Goal: Task Accomplishment & Management: Manage account settings

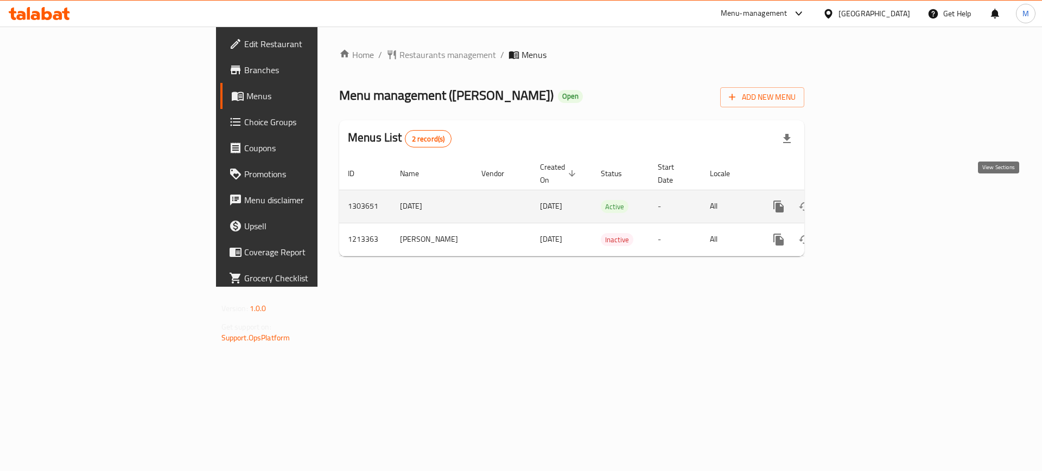
click at [863, 200] on icon "enhanced table" at bounding box center [856, 206] width 13 height 13
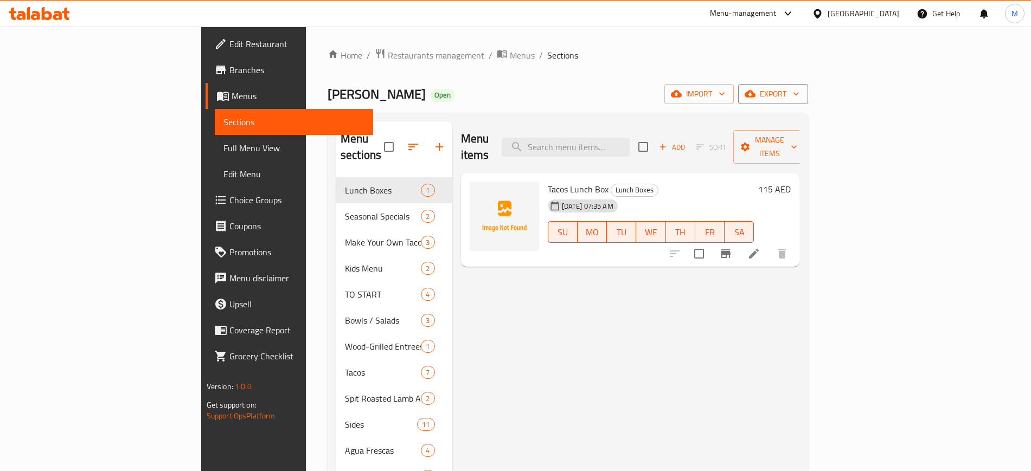
click at [800, 95] on span "export" at bounding box center [773, 94] width 53 height 14
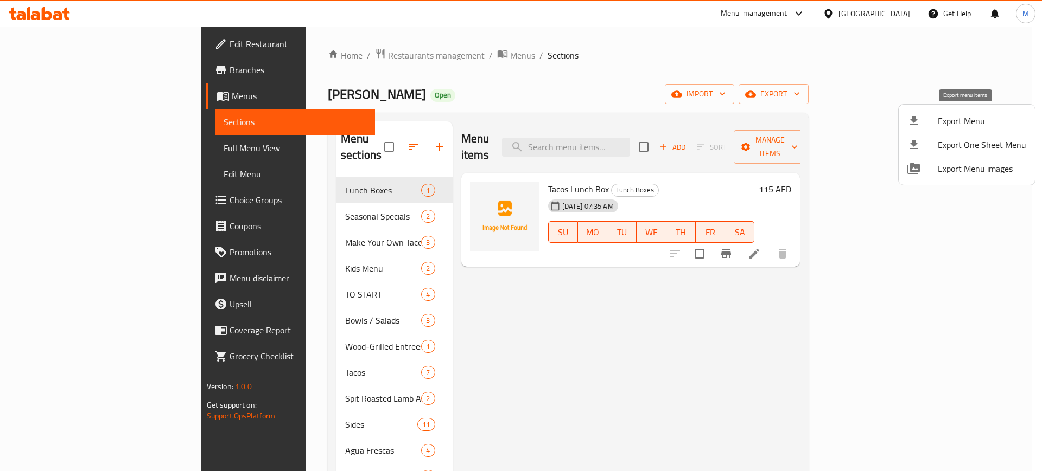
click at [973, 116] on span "Export Menu" at bounding box center [981, 120] width 88 height 13
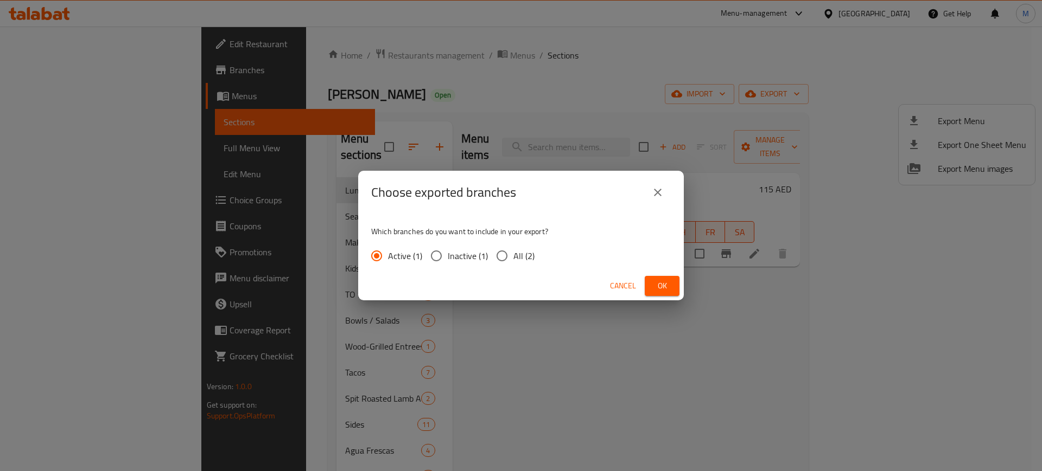
click at [514, 264] on label "All (2)" at bounding box center [512, 256] width 44 height 23
click at [513, 264] on input "All (2)" at bounding box center [501, 256] width 23 height 23
radio input "true"
drag, startPoint x: 671, startPoint y: 286, endPoint x: 662, endPoint y: 288, distance: 8.8
click at [671, 287] on button "Ok" at bounding box center [662, 286] width 35 height 20
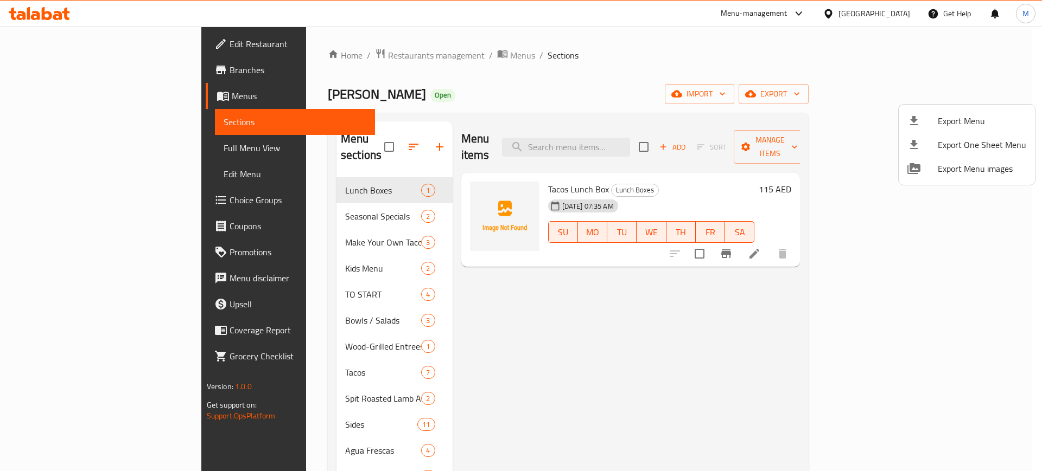
click at [75, 150] on div at bounding box center [521, 235] width 1042 height 471
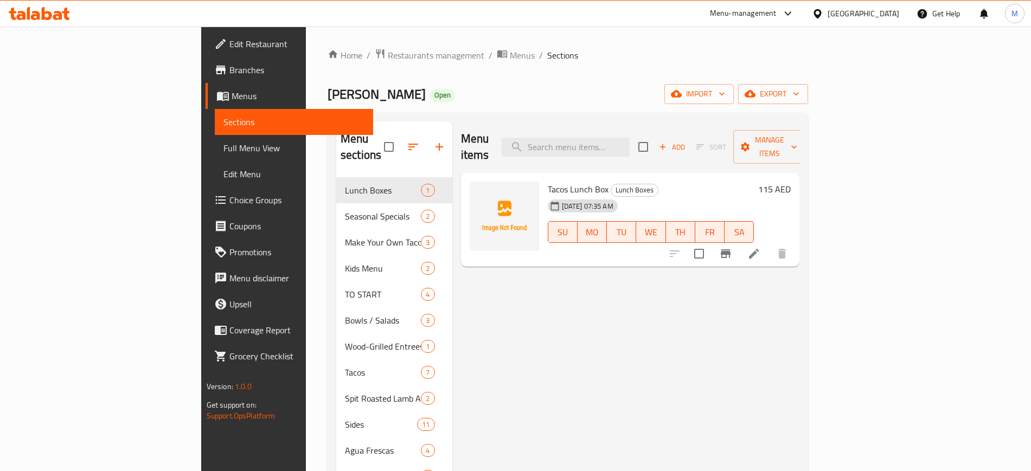
click at [224, 145] on span "Full Menu View" at bounding box center [294, 148] width 141 height 13
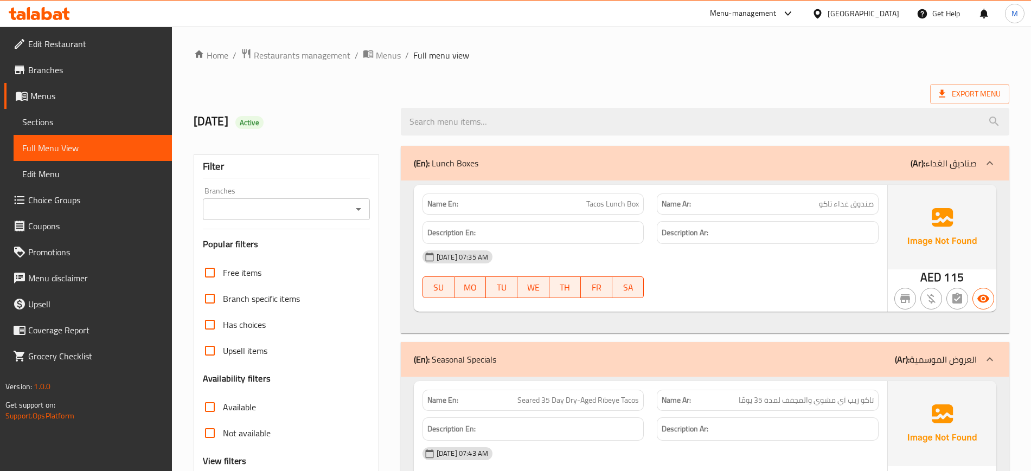
click at [358, 206] on icon "Open" at bounding box center [358, 209] width 13 height 13
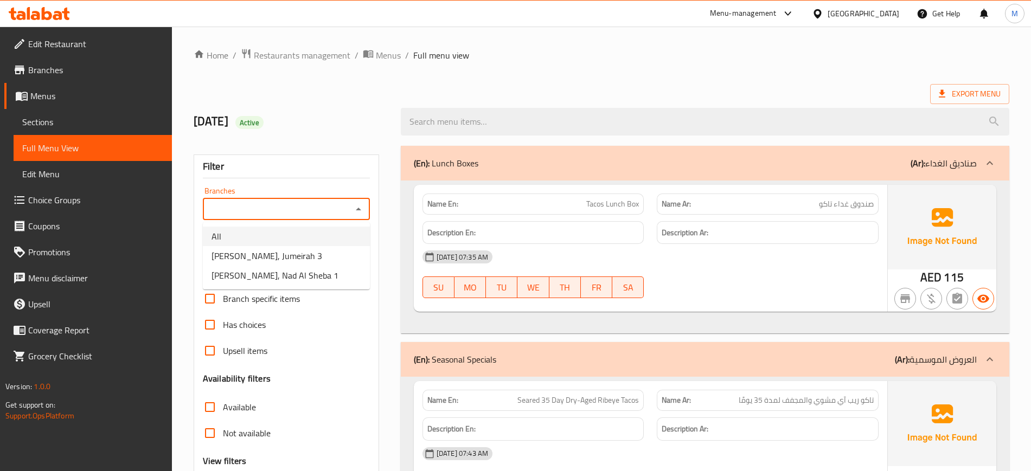
click at [281, 236] on li "All" at bounding box center [286, 237] width 167 height 20
type input "All"
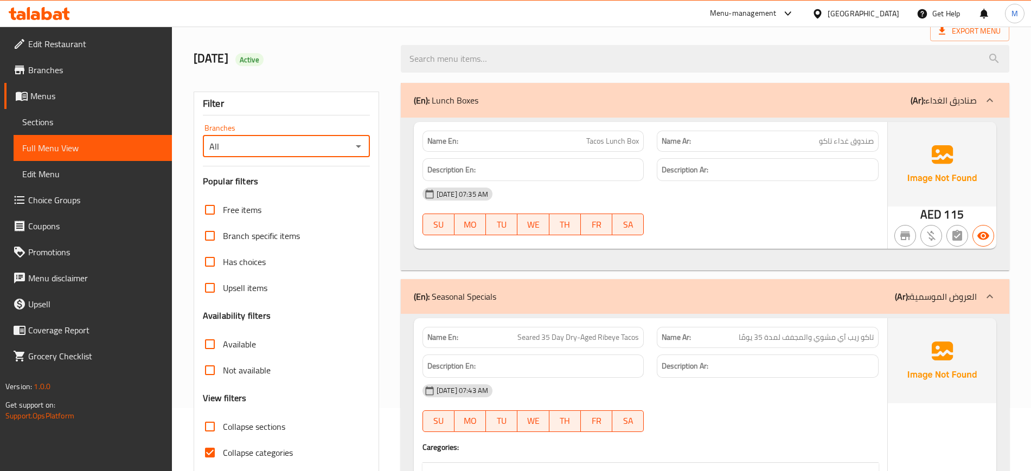
scroll to position [136, 0]
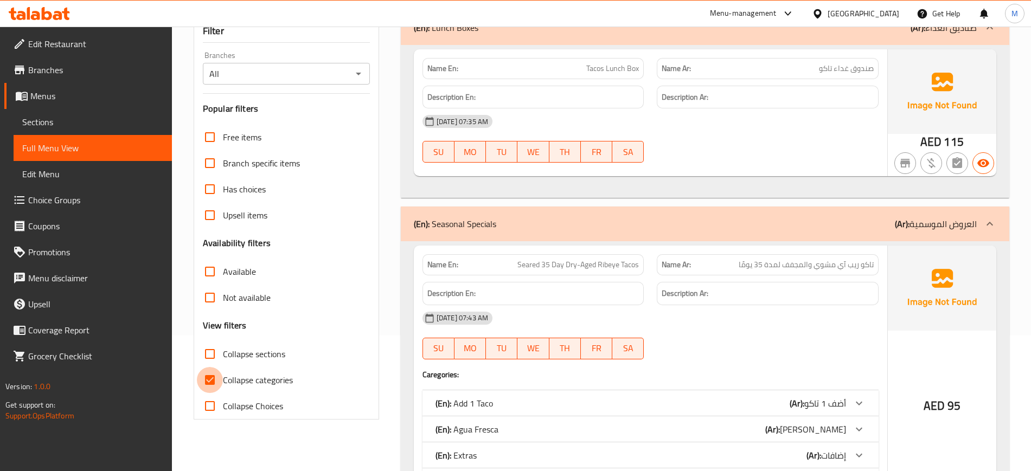
drag, startPoint x: 219, startPoint y: 384, endPoint x: 562, endPoint y: 180, distance: 398.2
click at [219, 384] on input "Collapse categories" at bounding box center [210, 380] width 26 height 26
checkbox input "false"
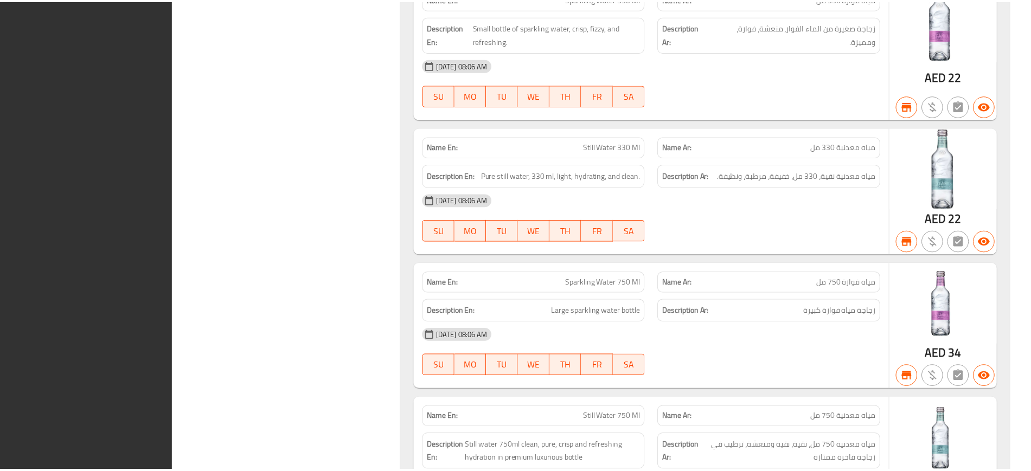
scroll to position [23255, 0]
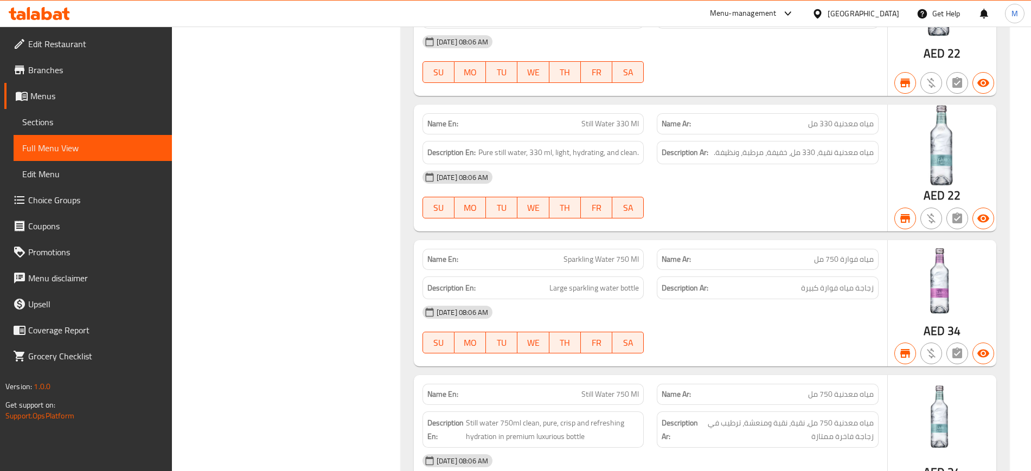
click at [52, 95] on span "Menus" at bounding box center [96, 96] width 133 height 13
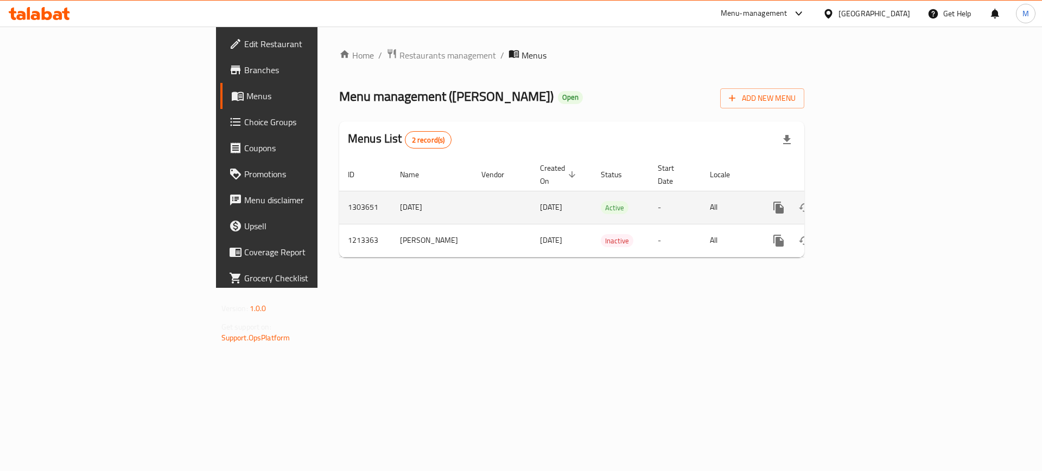
click at [863, 201] on icon "enhanced table" at bounding box center [856, 207] width 13 height 13
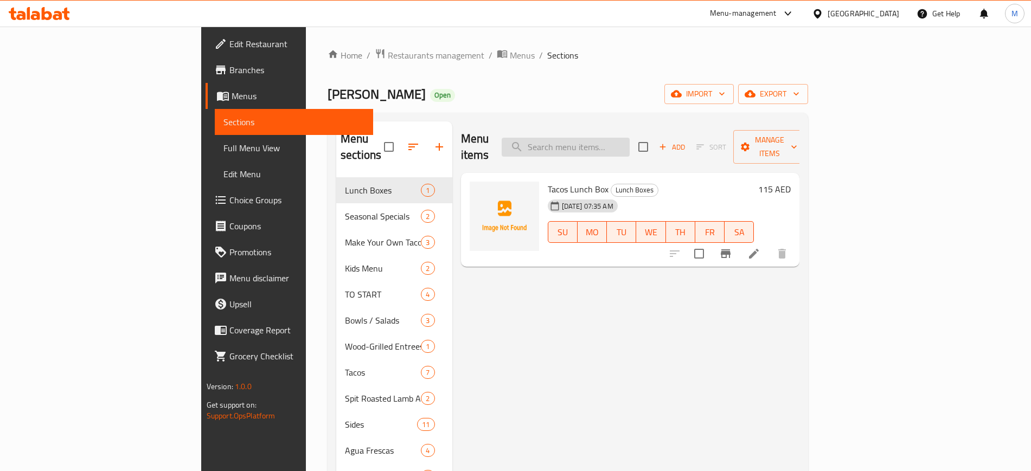
click at [630, 143] on input "search" at bounding box center [566, 147] width 128 height 19
paste input "Spit Roasted Lamb Al Pastor"
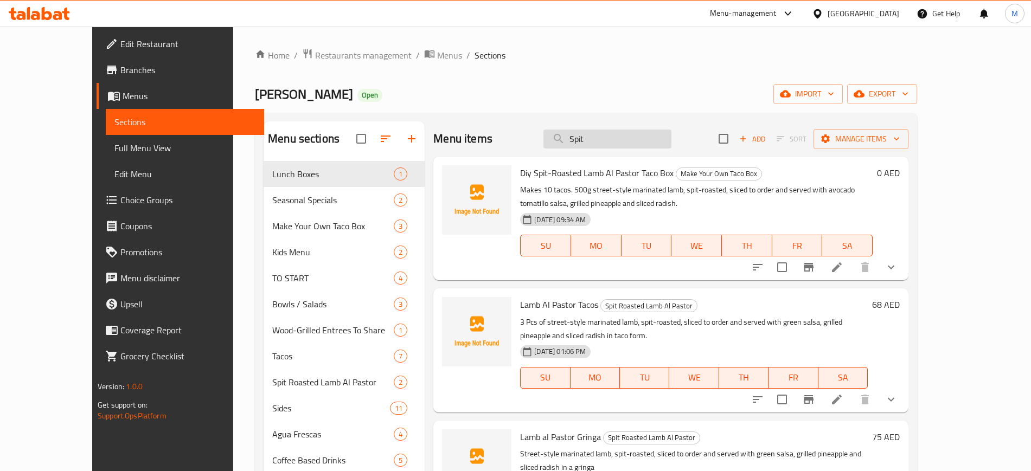
click at [623, 130] on input "Spit" at bounding box center [608, 139] width 128 height 19
paste input "Roasted Lamb"
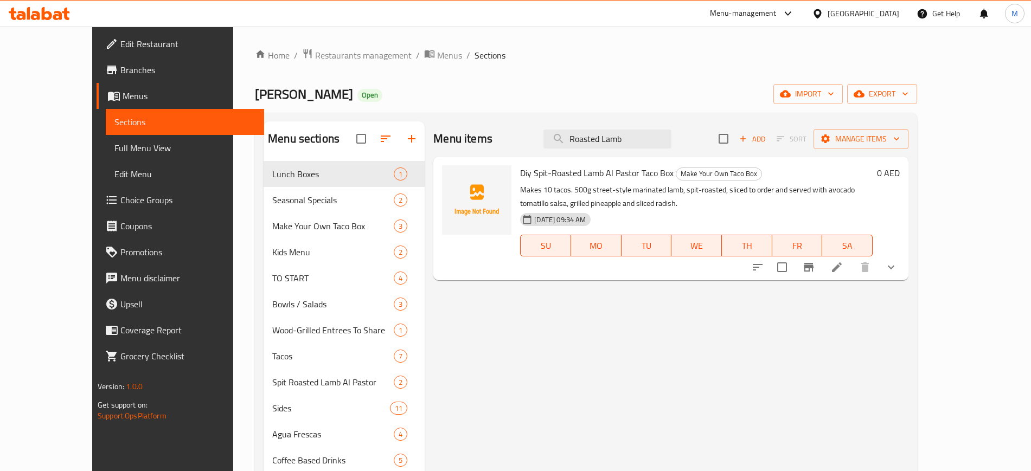
type input "Roasted Lamb"
click at [852, 271] on li at bounding box center [837, 268] width 30 height 20
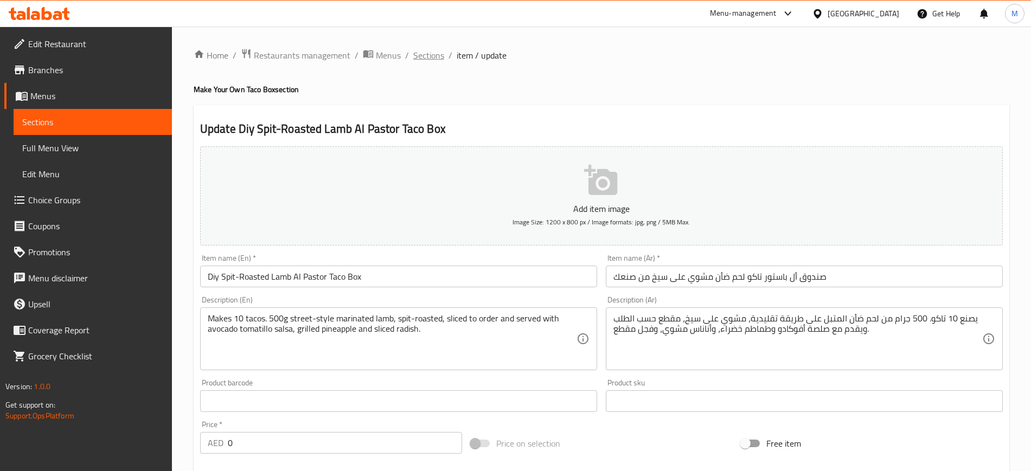
click at [420, 61] on span "Sections" at bounding box center [428, 55] width 31 height 13
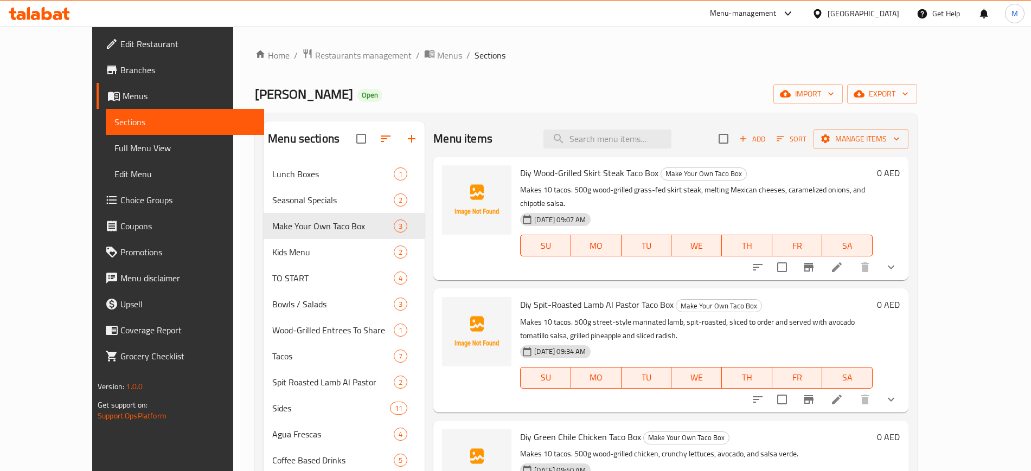
click at [636, 149] on div "Menu items Add Sort Manage items" at bounding box center [670, 139] width 475 height 35
click at [642, 136] on input "search" at bounding box center [608, 139] width 128 height 19
paste input "Spit Roasted Lamb Al Pastor"
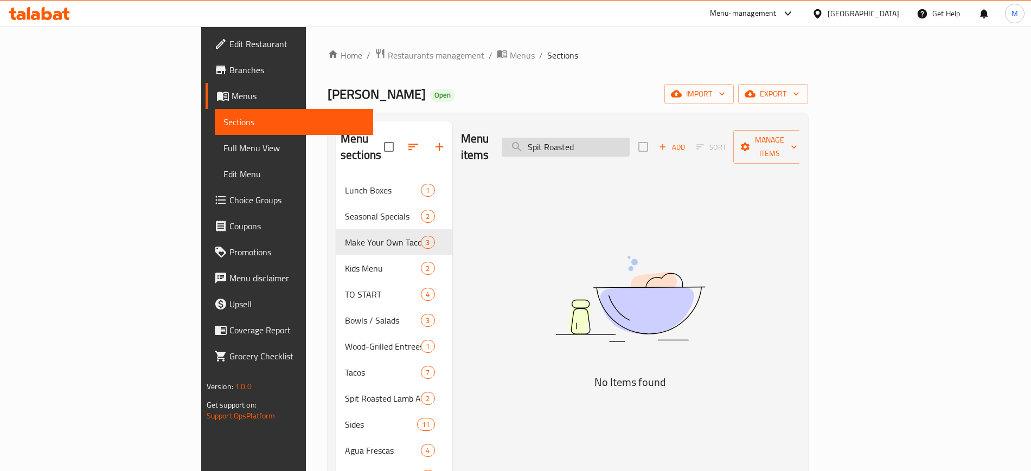
drag, startPoint x: 620, startPoint y: 141, endPoint x: 586, endPoint y: 148, distance: 33.8
click at [586, 148] on input "Spit Roasted" at bounding box center [566, 147] width 128 height 19
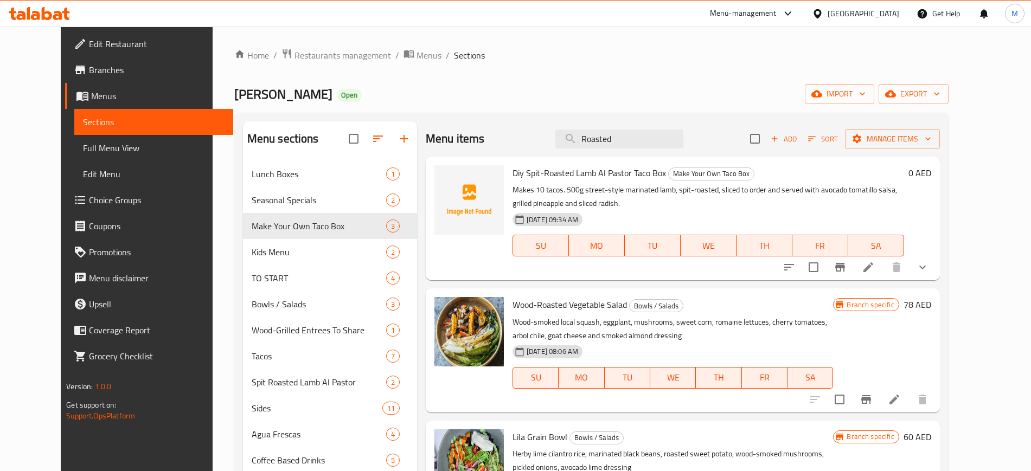
type input "Roasted"
drag, startPoint x: 508, startPoint y: 172, endPoint x: 536, endPoint y: 168, distance: 28.5
click at [536, 168] on span "Diy Spit-Roasted Lamb Al Pastor Taco Box" at bounding box center [590, 173] width 154 height 16
click at [540, 174] on span "Diy Spit-Roasted Lamb Al Pastor Taco Box" at bounding box center [590, 173] width 154 height 16
click at [513, 173] on span "Diy Spit-Roasted Lamb Al Pastor Taco Box" at bounding box center [590, 173] width 154 height 16
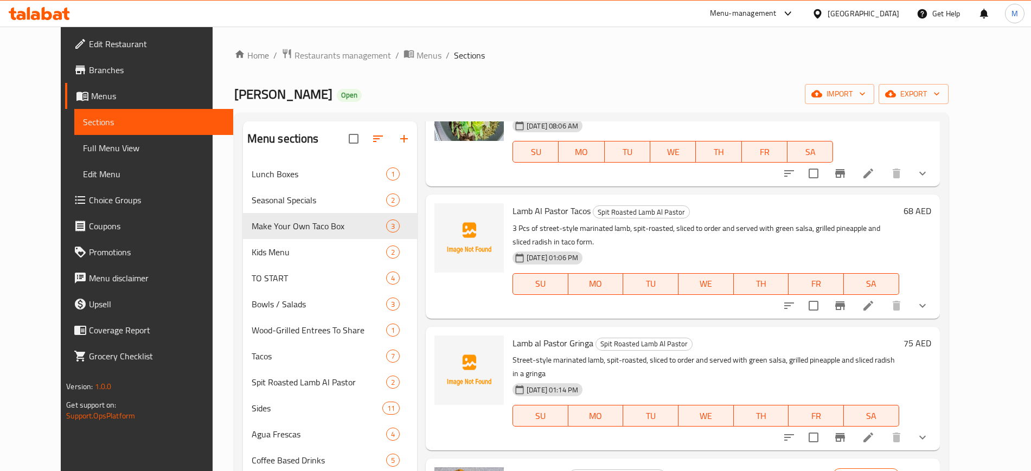
scroll to position [359, 0]
drag, startPoint x: 500, startPoint y: 210, endPoint x: 578, endPoint y: 205, distance: 78.3
click at [578, 205] on h6 "Lamb Al Pastor Tacos Spit Roasted Lamb Al Pastor" at bounding box center [706, 210] width 387 height 15
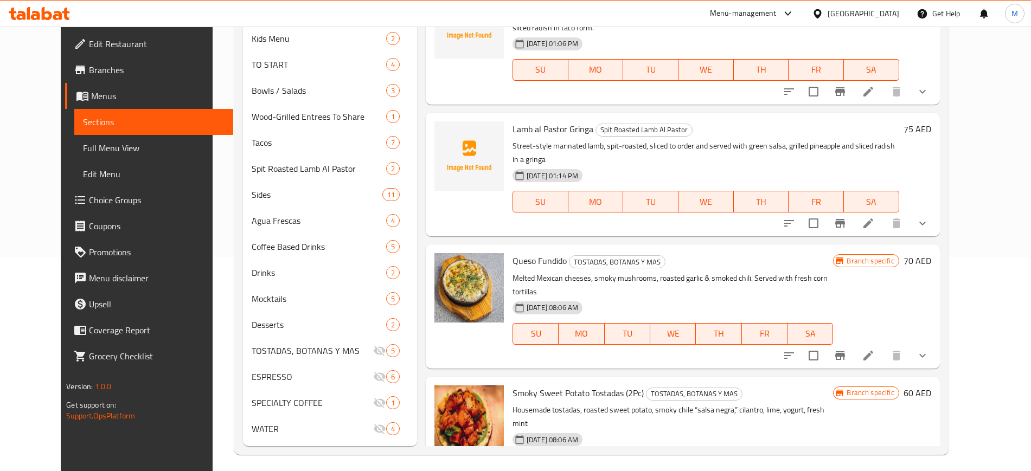
scroll to position [219, 0]
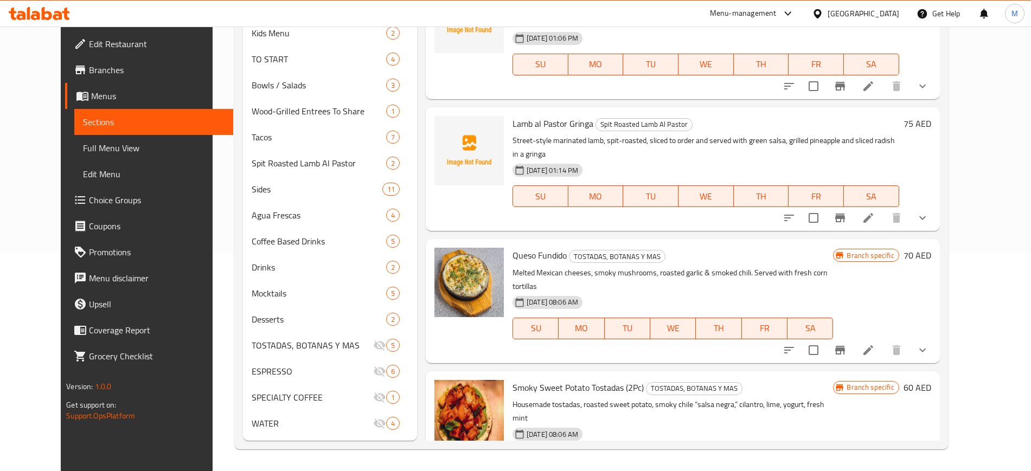
click at [426, 107] on div "Lamb al Pastor Gringa Spit Roasted Lamb Al Pastor Street-style marinated lamb, …" at bounding box center [683, 169] width 514 height 124
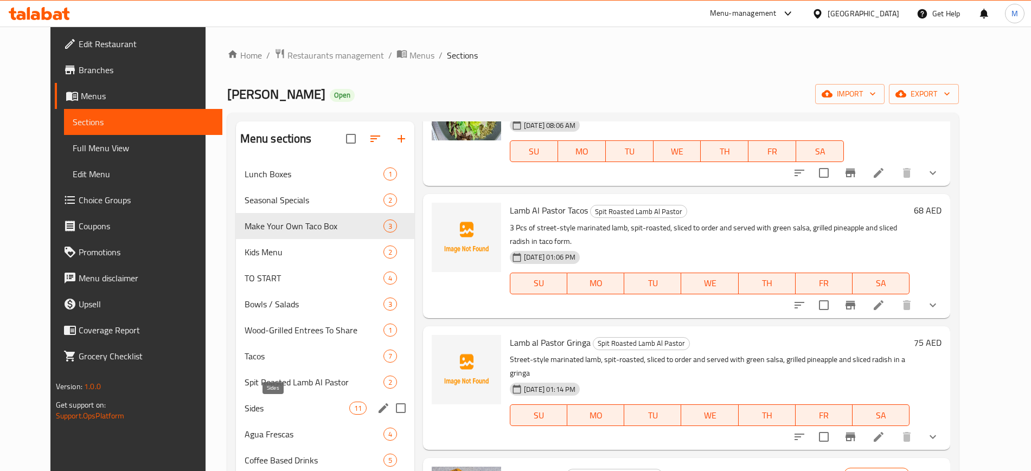
click at [275, 390] on div "Spit Roasted Lamb Al Pastor 2" at bounding box center [325, 382] width 178 height 26
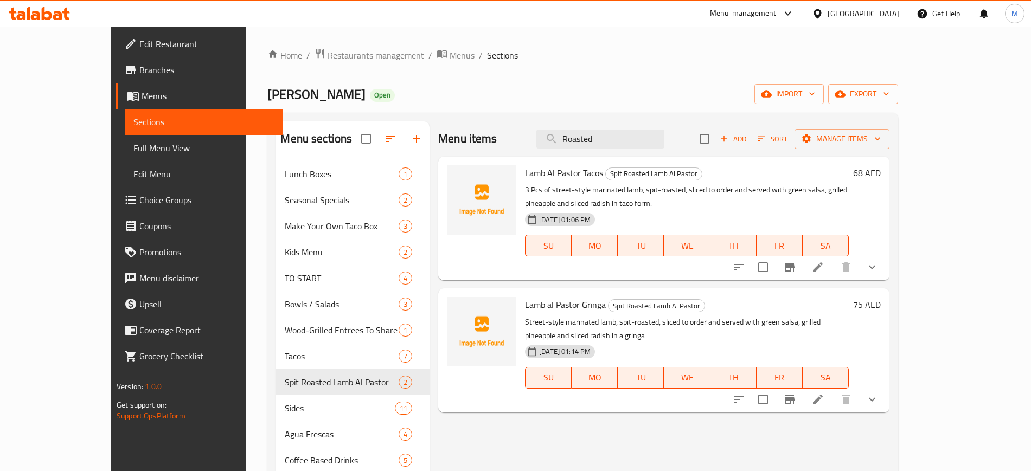
click at [716, 136] on input "checkbox" at bounding box center [704, 138] width 23 height 23
checkbox input "true"
click at [881, 140] on span "Manage items" at bounding box center [842, 139] width 78 height 14
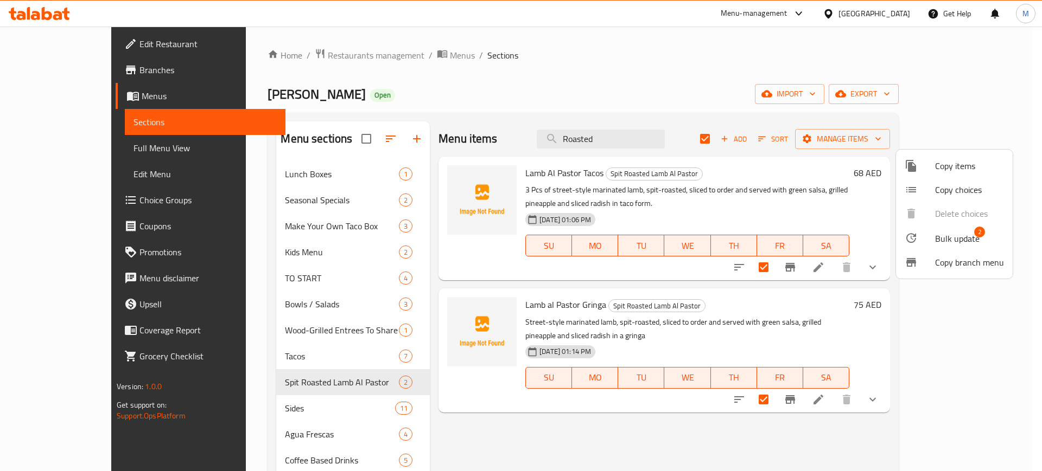
click at [956, 234] on span "Bulk update" at bounding box center [957, 238] width 44 height 13
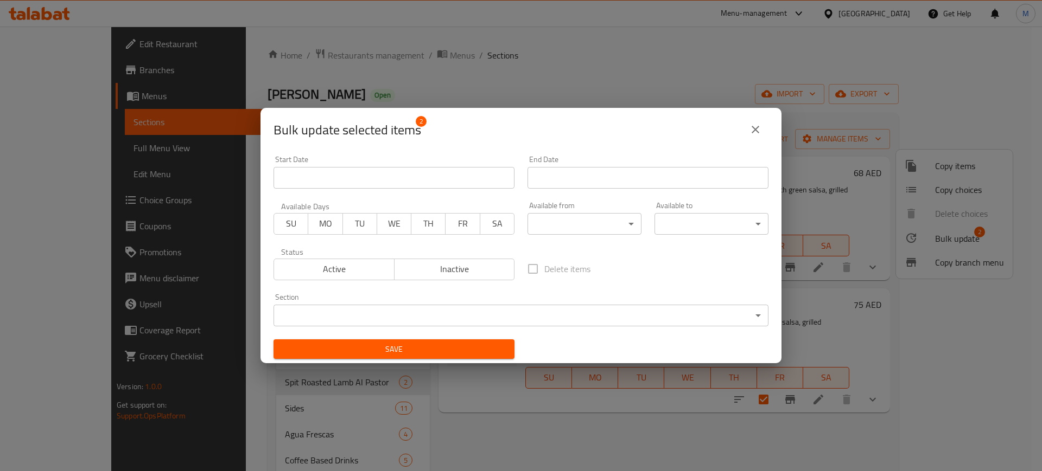
click at [762, 129] on button "close" at bounding box center [755, 130] width 26 height 26
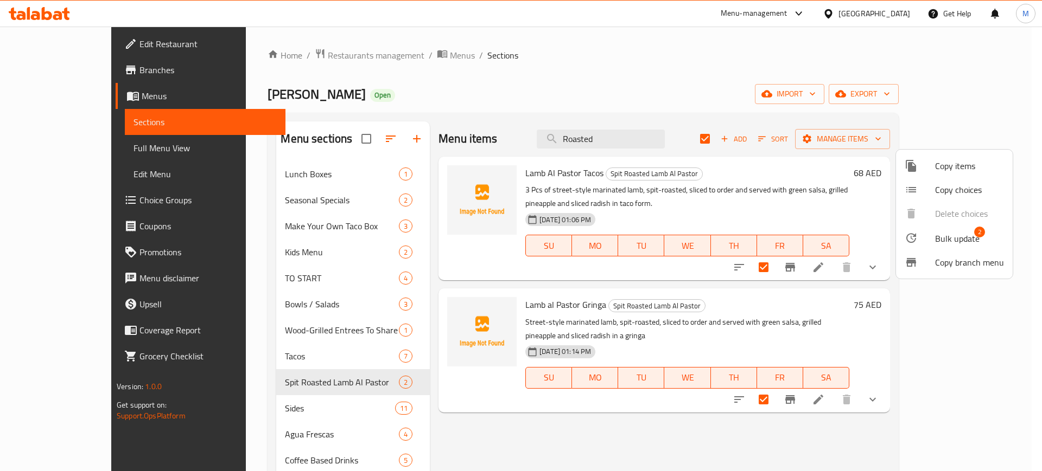
click at [360, 384] on div at bounding box center [521, 235] width 1042 height 471
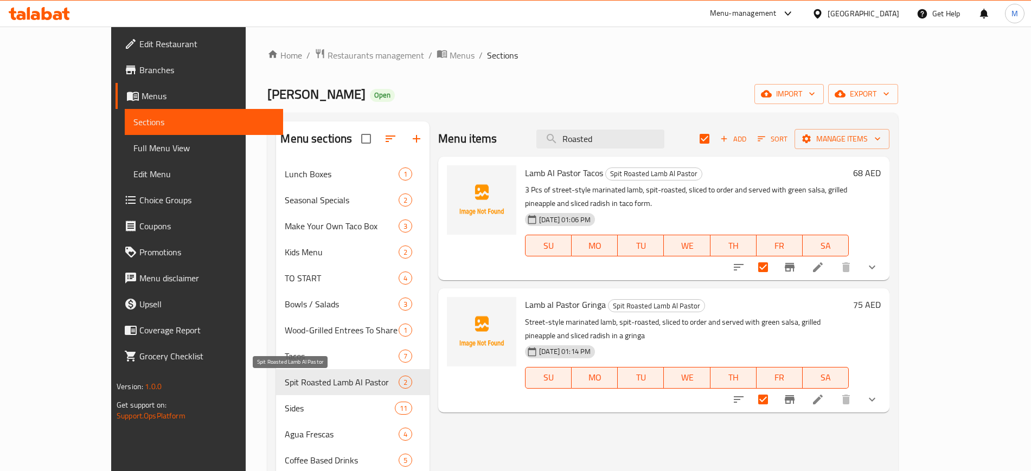
click at [366, 381] on span "Spit Roasted Lamb Al Pastor" at bounding box center [342, 382] width 114 height 13
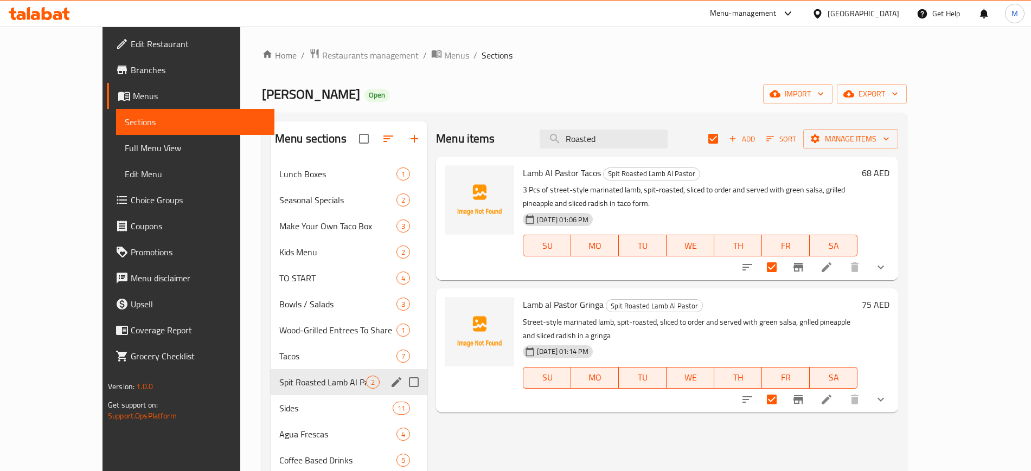
click at [392, 381] on icon "edit" at bounding box center [397, 383] width 10 height 10
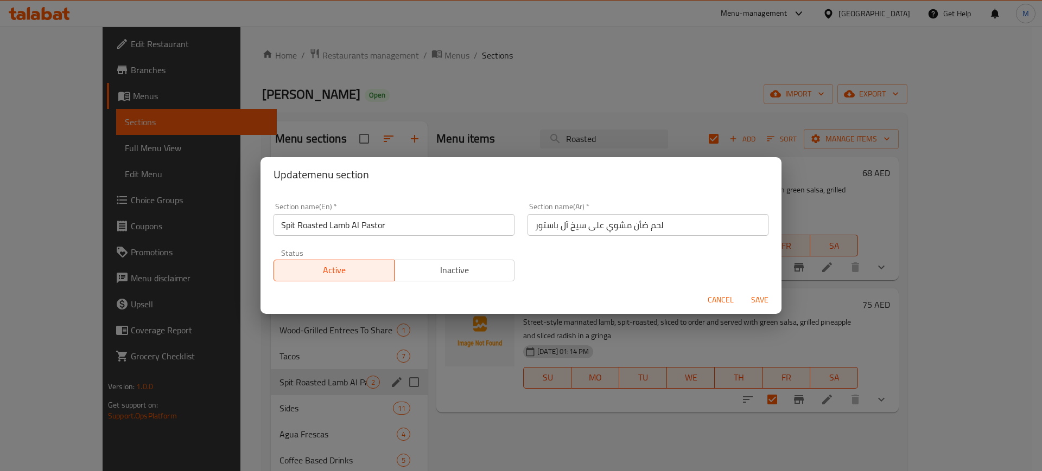
drag, startPoint x: 423, startPoint y: 277, endPoint x: 621, endPoint y: 307, distance: 200.2
click at [423, 277] on span "Inactive" at bounding box center [455, 271] width 112 height 16
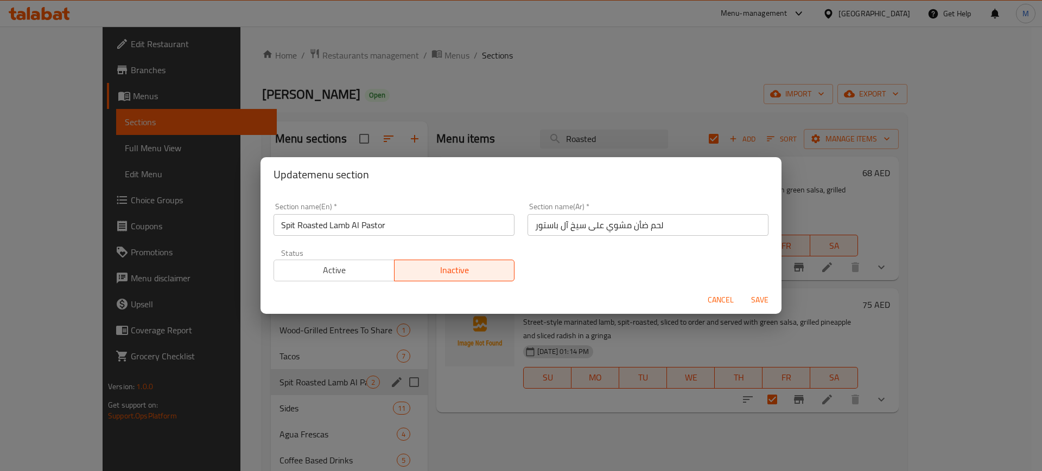
click at [752, 297] on span "Save" at bounding box center [759, 300] width 26 height 14
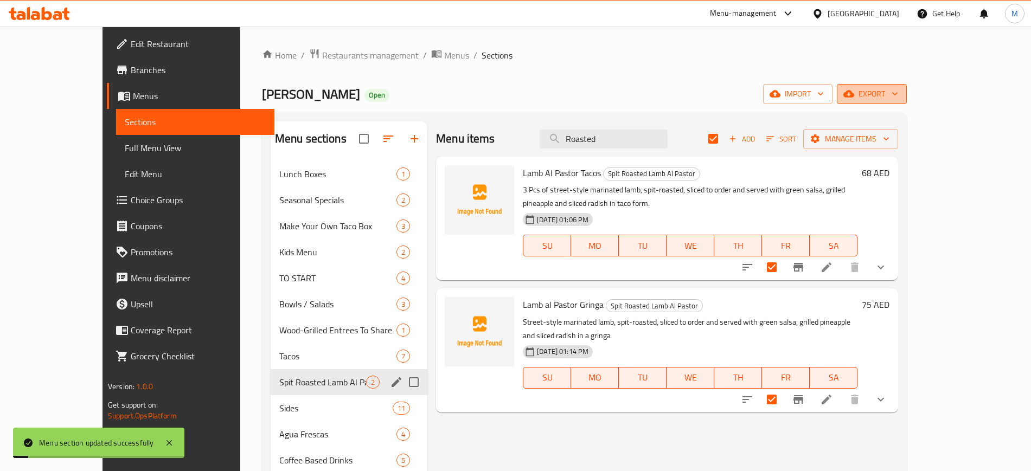
click at [907, 86] on button "export" at bounding box center [872, 94] width 70 height 20
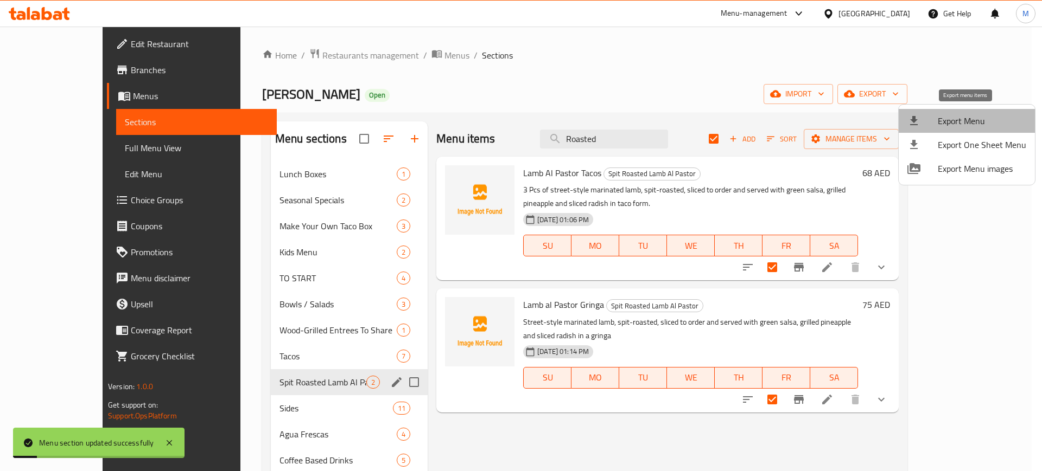
click at [971, 114] on span "Export Menu" at bounding box center [981, 120] width 88 height 13
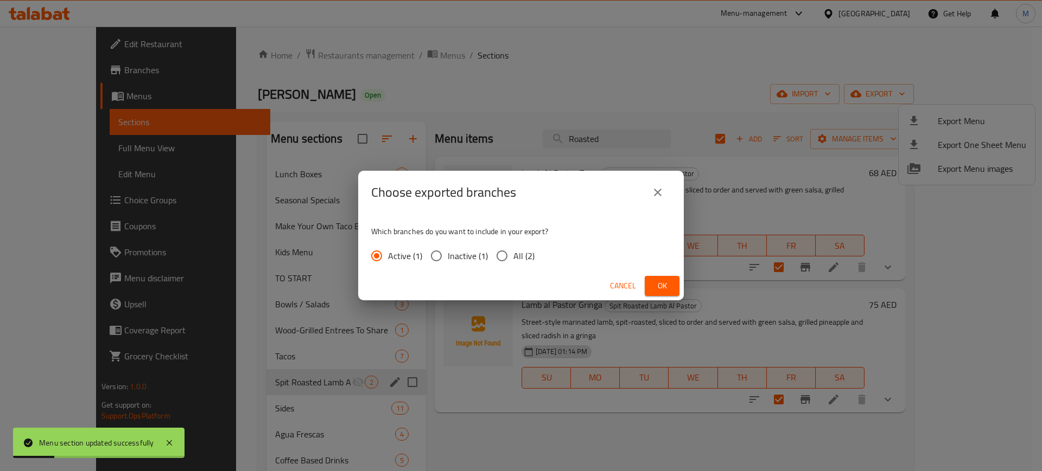
click at [642, 138] on div "Choose exported branches Which branches do you want to include in your export? …" at bounding box center [521, 235] width 1042 height 471
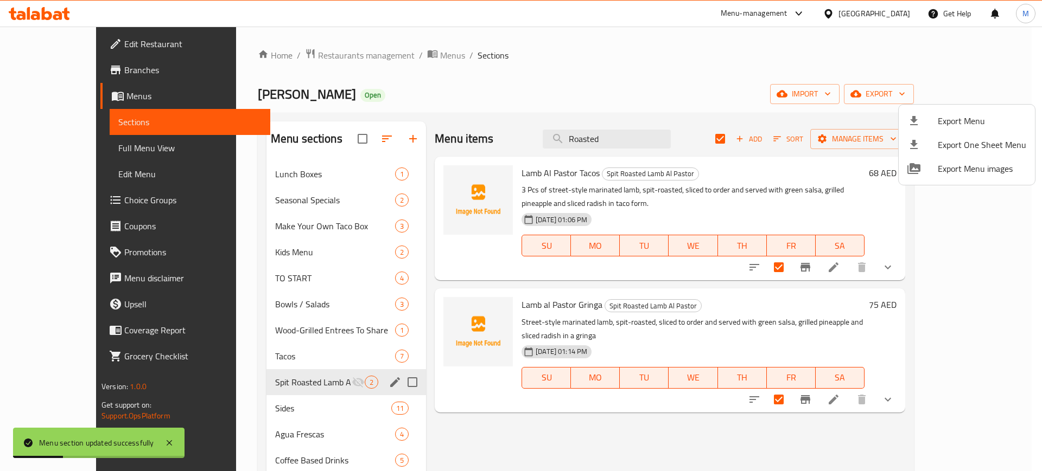
click at [659, 97] on div at bounding box center [521, 235] width 1042 height 471
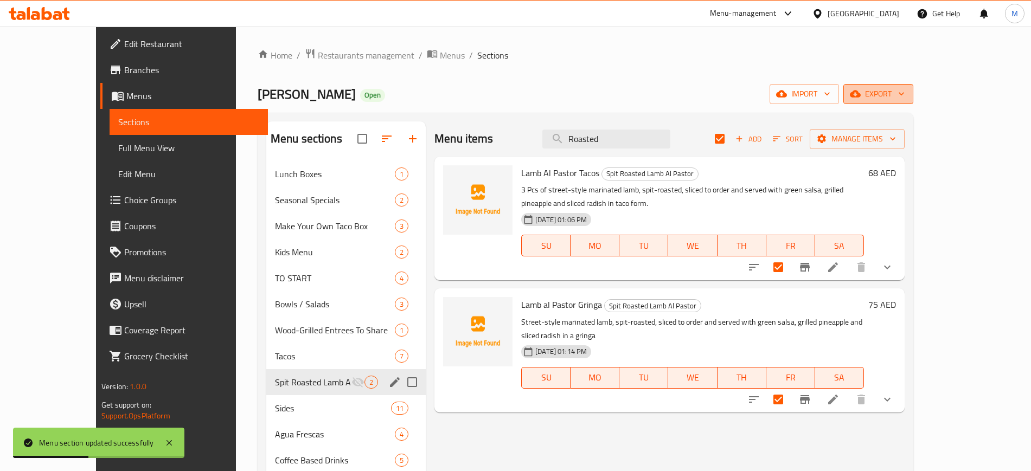
click at [905, 94] on span "export" at bounding box center [878, 94] width 53 height 14
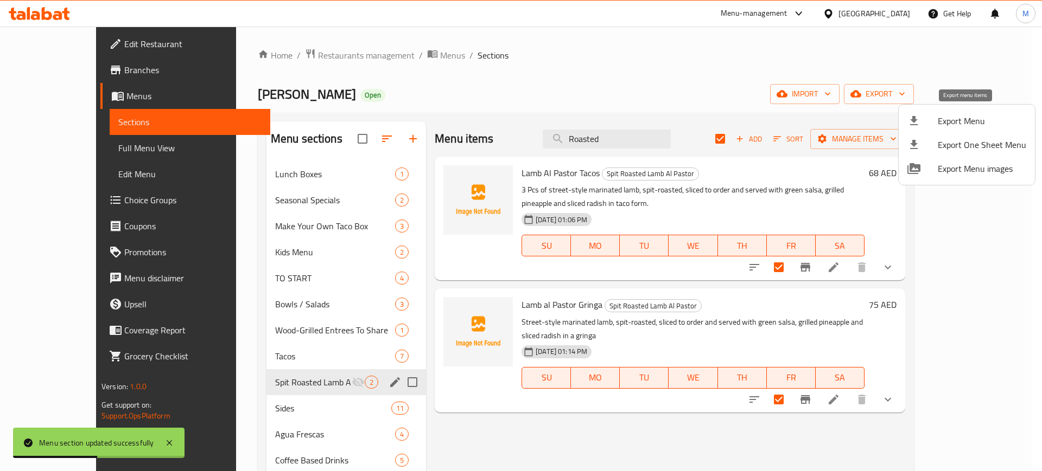
click at [938, 123] on span "Export Menu" at bounding box center [981, 120] width 88 height 13
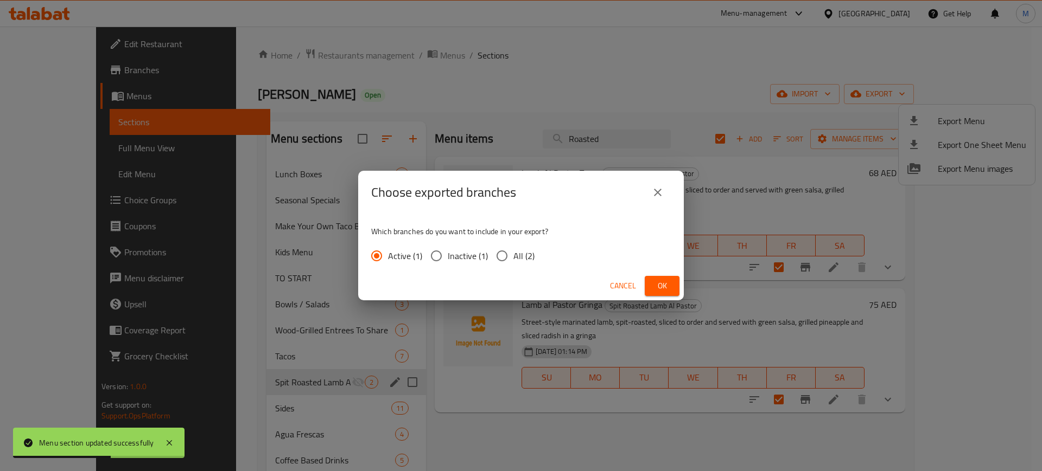
click at [518, 259] on span "All (2)" at bounding box center [523, 256] width 21 height 13
click at [513, 259] on input "All (2)" at bounding box center [501, 256] width 23 height 23
radio input "true"
click at [663, 279] on span "Ok" at bounding box center [661, 286] width 17 height 14
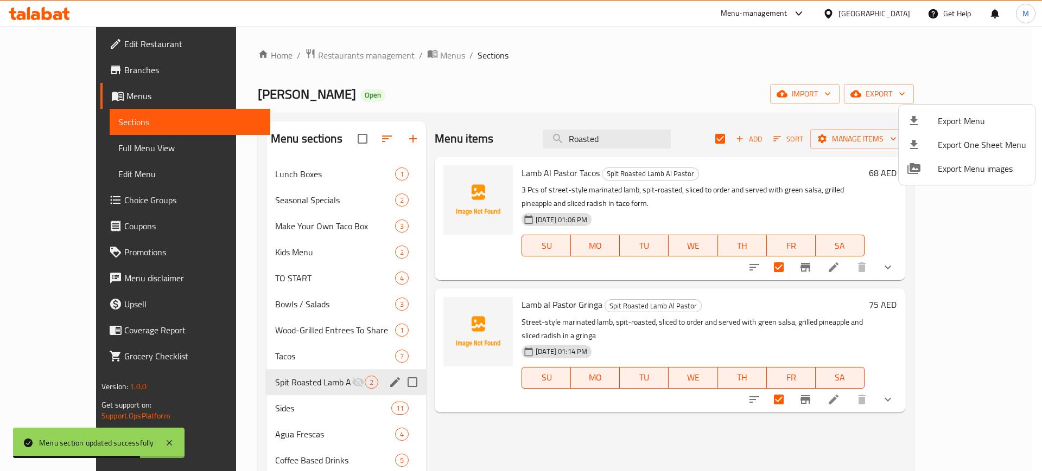
click at [75, 146] on div at bounding box center [521, 235] width 1042 height 471
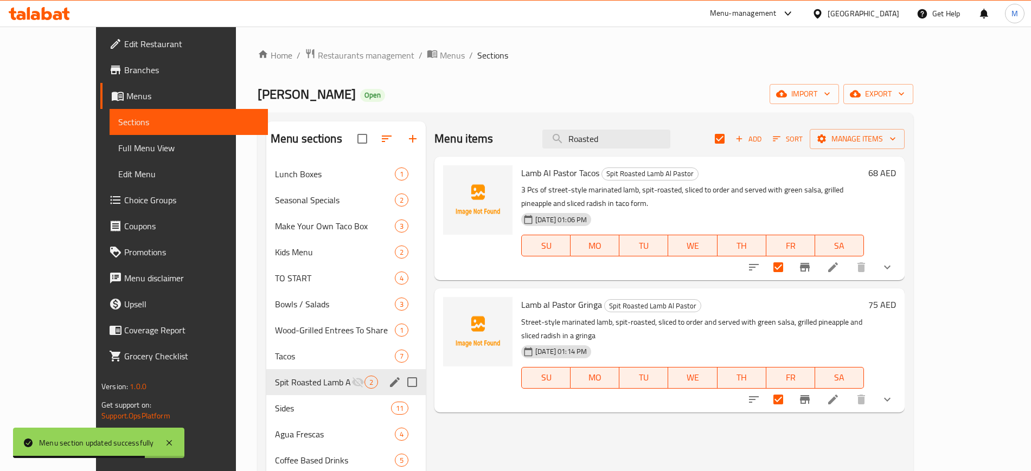
drag, startPoint x: 75, startPoint y: 146, endPoint x: 161, endPoint y: 237, distance: 125.1
click at [118, 146] on span "Full Menu View" at bounding box center [188, 148] width 141 height 13
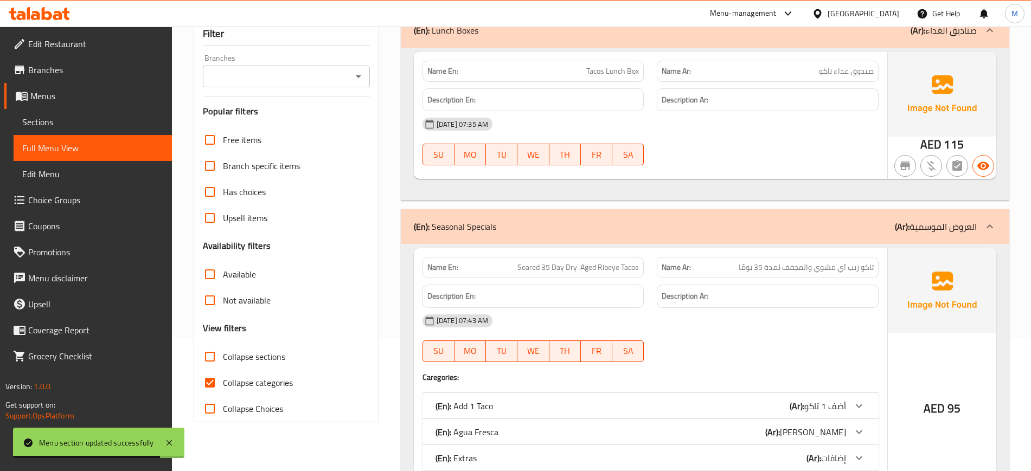
scroll to position [136, 0]
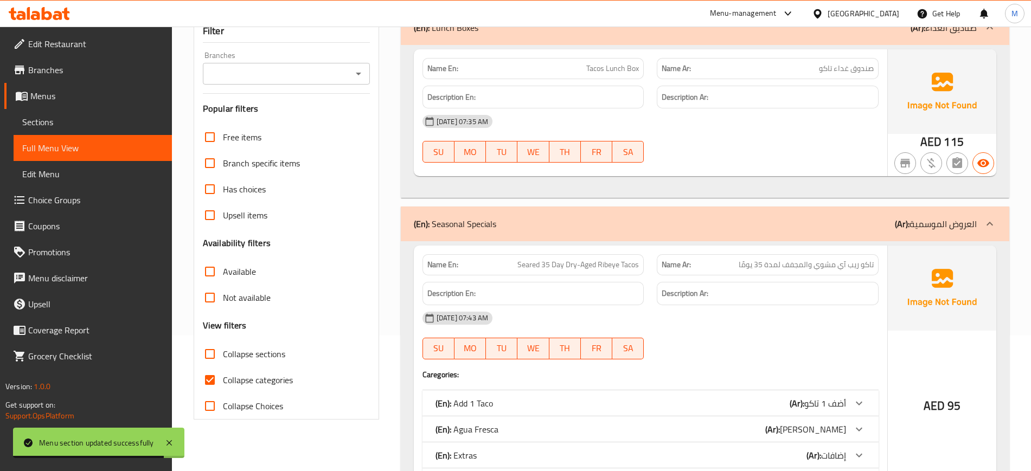
click at [211, 377] on input "Collapse categories" at bounding box center [210, 380] width 26 height 26
checkbox input "false"
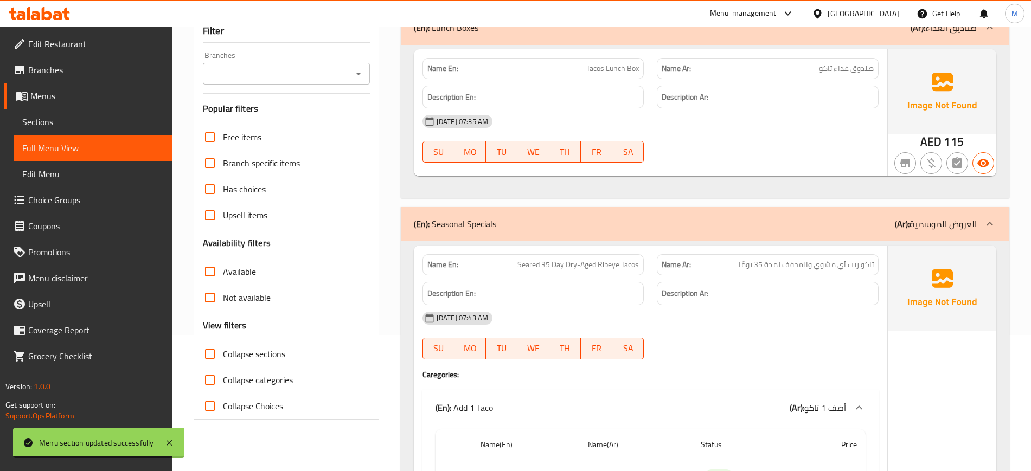
click at [358, 73] on icon "Open" at bounding box center [358, 74] width 5 height 3
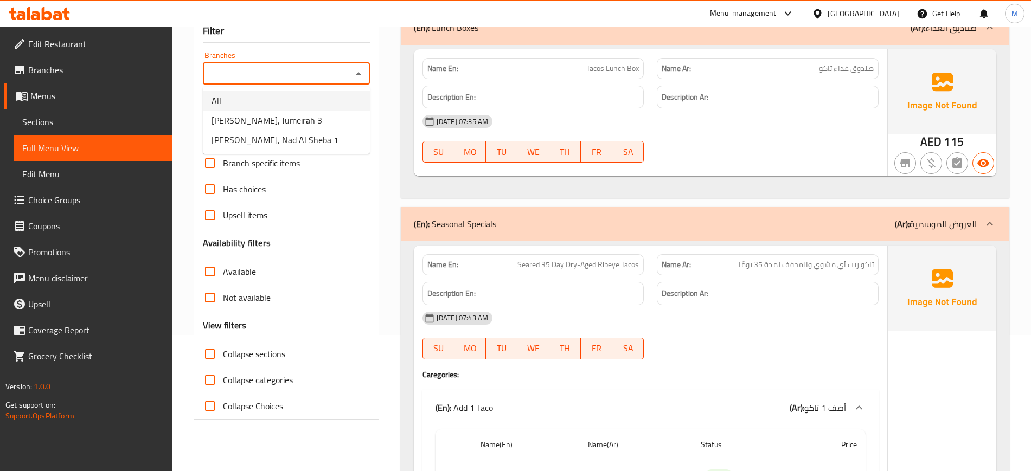
click at [294, 105] on li "All" at bounding box center [286, 101] width 167 height 20
type input "All"
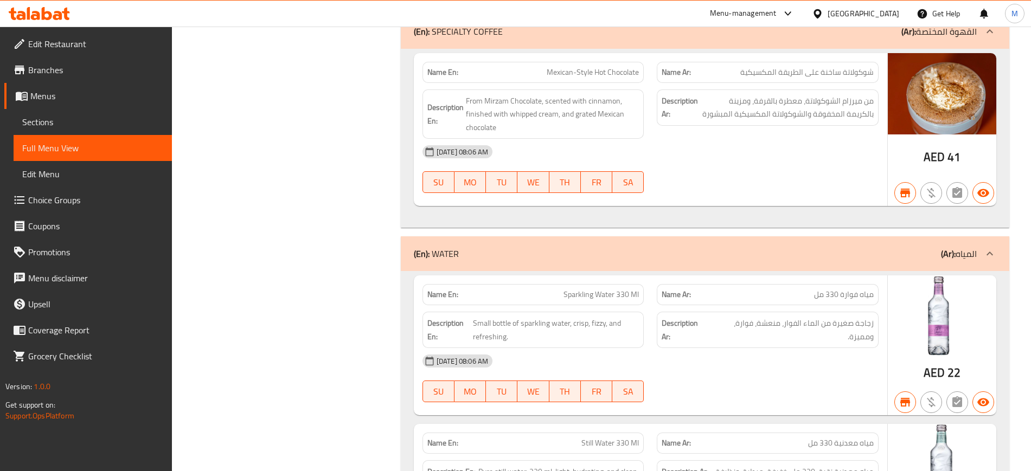
scroll to position [22848, 0]
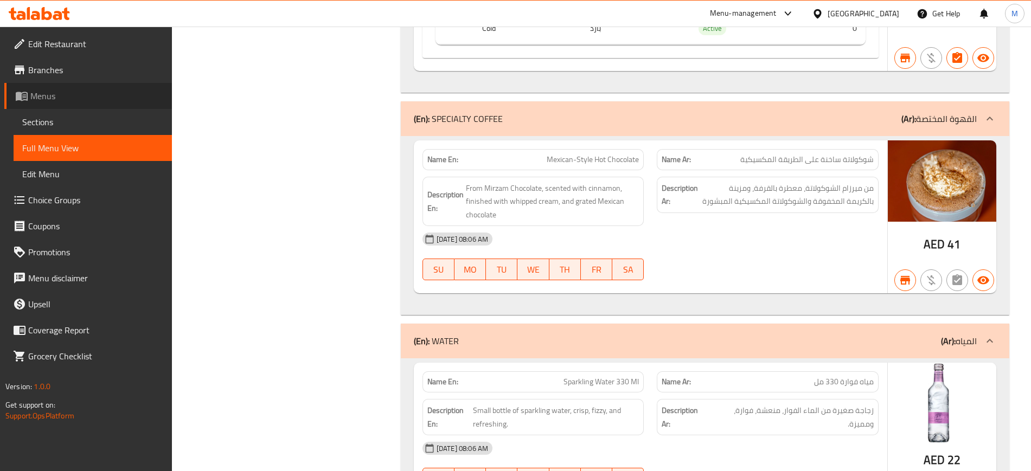
click at [51, 90] on span "Menus" at bounding box center [96, 96] width 133 height 13
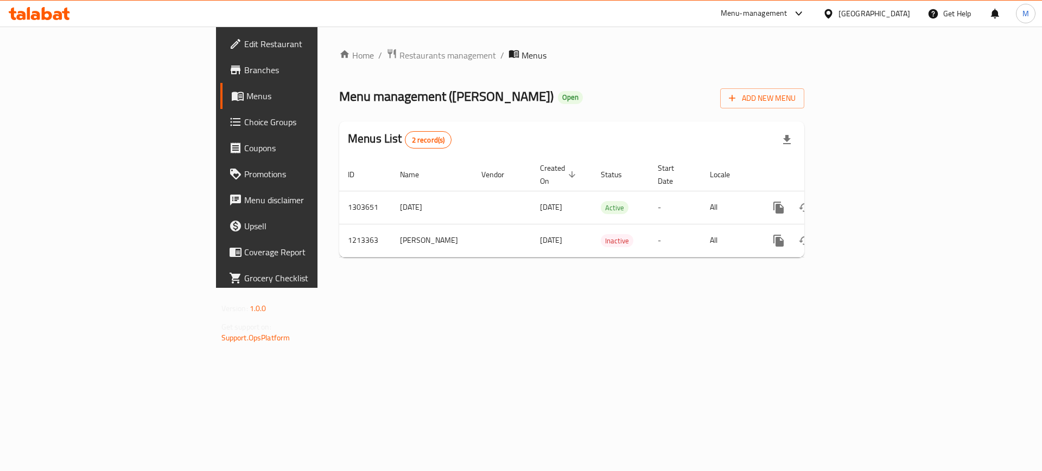
click at [846, 18] on div "[GEOGRAPHIC_DATA]" at bounding box center [874, 14] width 72 height 12
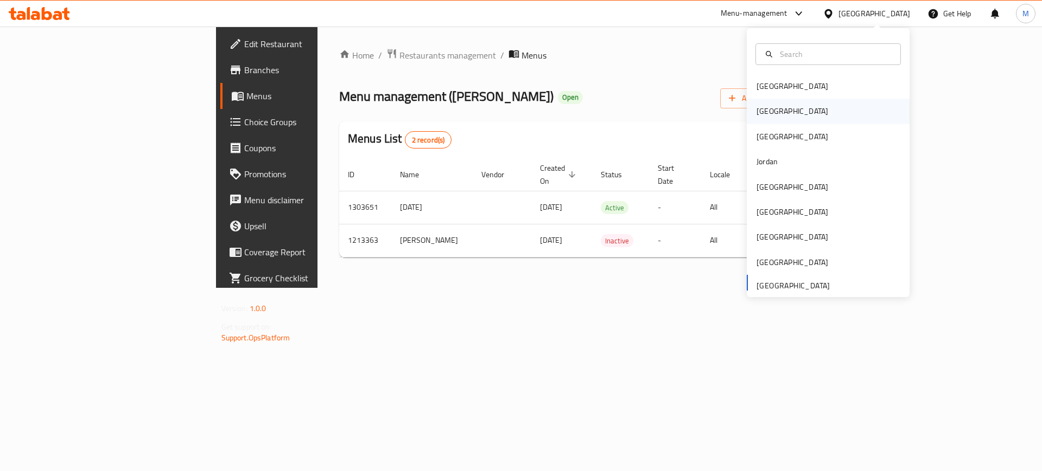
click at [779, 116] on div "[GEOGRAPHIC_DATA]" at bounding box center [827, 111] width 163 height 25
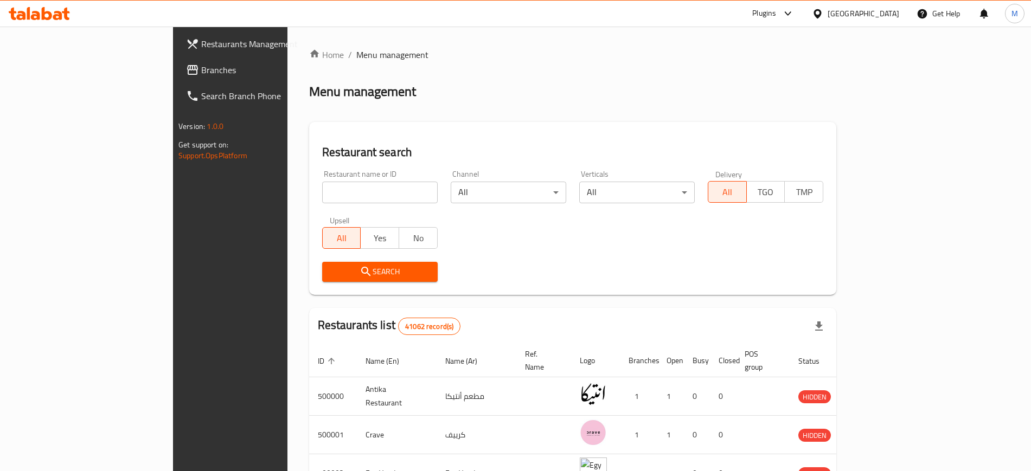
click at [322, 193] on input "search" at bounding box center [380, 193] width 116 height 22
paste input "654020"
type input "654020"
click button "Search" at bounding box center [380, 272] width 116 height 20
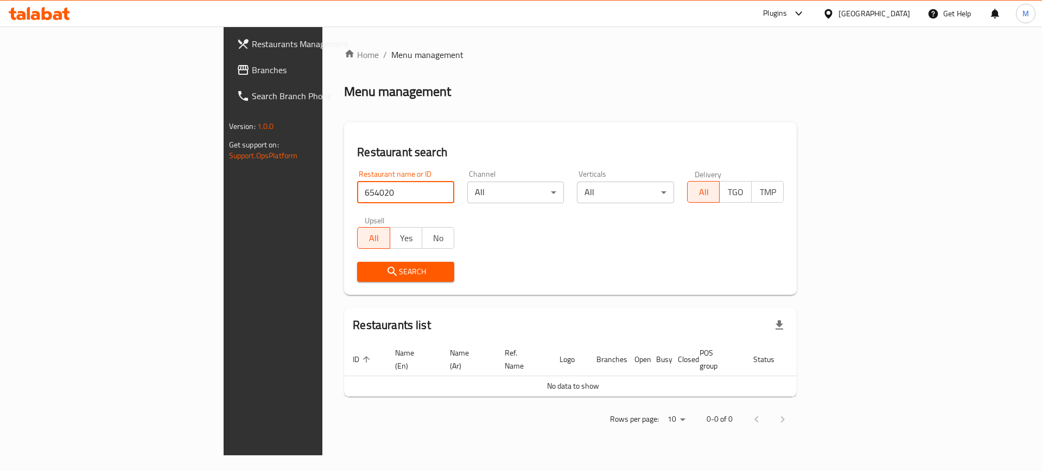
click at [252, 66] on span "Branches" at bounding box center [320, 69] width 137 height 13
